Goal: Task Accomplishment & Management: Manage account settings

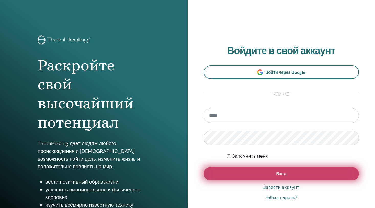
type input "**********"
click at [273, 173] on button "Вход" at bounding box center [281, 173] width 155 height 13
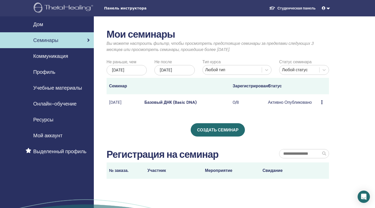
click at [322, 103] on icon at bounding box center [322, 102] width 2 height 4
click at [319, 108] on link "Предварительный просмотр" at bounding box center [337, 106] width 54 height 5
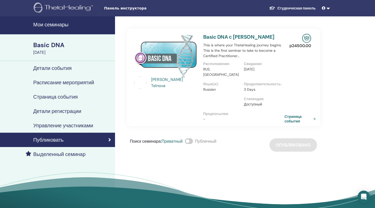
click at [299, 139] on div "Поиск семинара : Приватный Публичный Опубликовано" at bounding box center [223, 144] width 193 height 13
click at [300, 138] on div "Поиск семинара : Приватный Публичный Опубликовано" at bounding box center [223, 144] width 193 height 13
click at [251, 151] on div "Elena Telnova Basic DNA с Elena Telnova This is where your ThetaHealing journey…" at bounding box center [240, 119] width 250 height 207
click at [290, 138] on div "Поиск семинара : Приватный Публичный Опубликовано" at bounding box center [223, 144] width 193 height 13
click at [69, 124] on h4 "Управление участниками" at bounding box center [63, 125] width 60 height 6
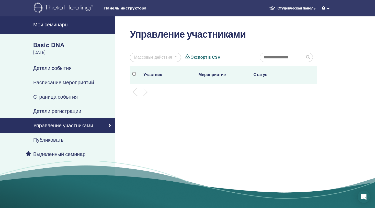
click at [72, 97] on h4 "Страница события" at bounding box center [55, 97] width 44 height 6
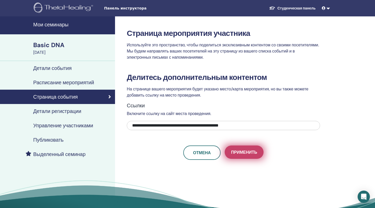
click at [240, 152] on span "Применить" at bounding box center [244, 151] width 26 height 5
click at [246, 151] on span "Применить" at bounding box center [244, 151] width 26 height 5
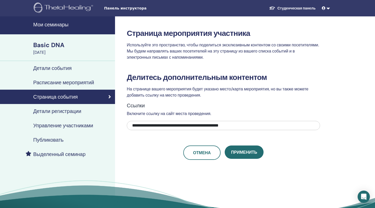
click at [62, 69] on h4 "Детали события" at bounding box center [52, 68] width 38 height 6
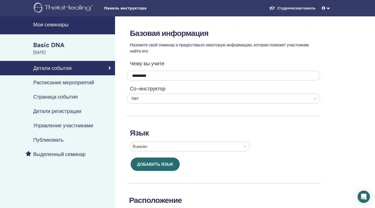
click at [55, 81] on h4 "Расписание мероприятий" at bounding box center [63, 82] width 61 height 6
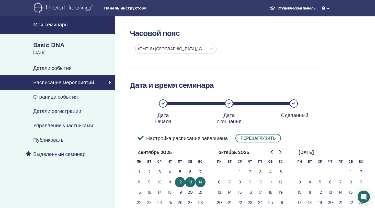
click at [58, 95] on h4 "Страница события" at bounding box center [55, 97] width 44 height 6
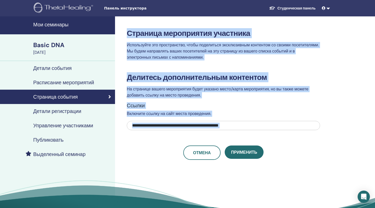
click at [57, 111] on h4 "Детали регистрации" at bounding box center [57, 111] width 48 height 6
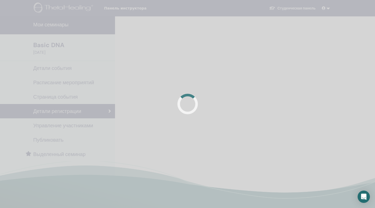
click at [57, 111] on div at bounding box center [187, 104] width 375 height 208
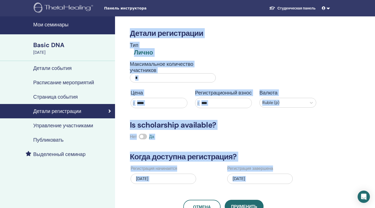
click at [50, 128] on h4 "Управление участниками" at bounding box center [63, 125] width 60 height 6
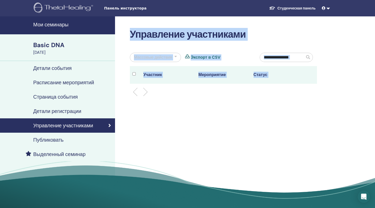
click at [59, 139] on h4 "Публиковать" at bounding box center [48, 140] width 30 height 6
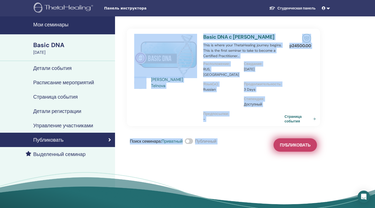
click at [310, 142] on span "Публиковать" at bounding box center [295, 144] width 31 height 5
